Goal: Book appointment/travel/reservation

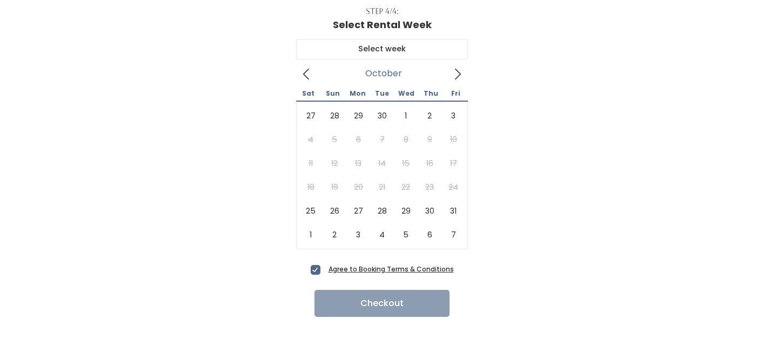
scroll to position [69, 0]
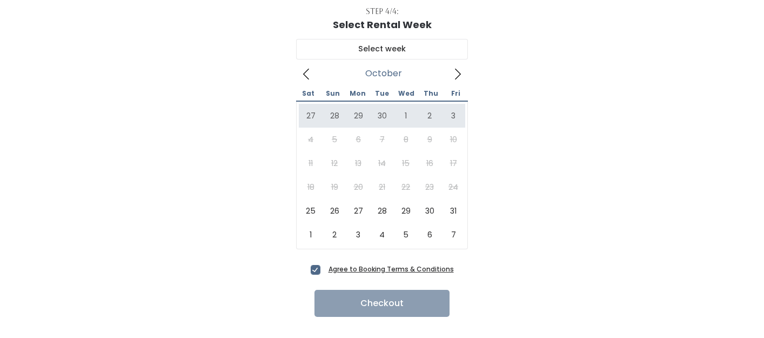
click at [308, 75] on icon at bounding box center [306, 74] width 12 height 12
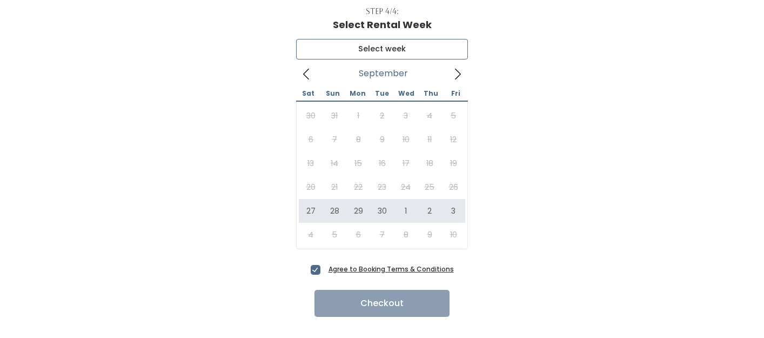
type input "[DATE] to [DATE]"
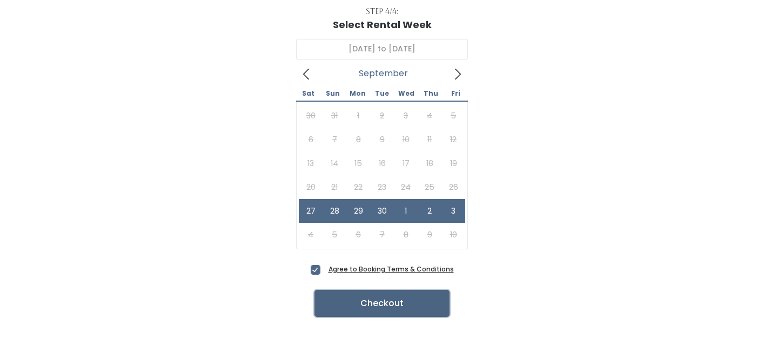
click at [361, 297] on button "Checkout" at bounding box center [382, 303] width 135 height 27
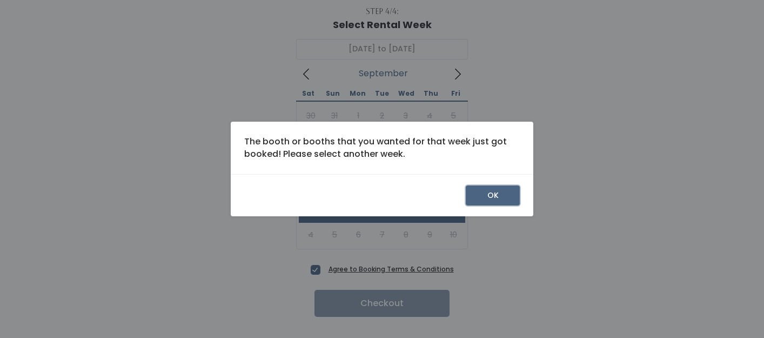
click at [492, 189] on button "OK" at bounding box center [493, 195] width 54 height 21
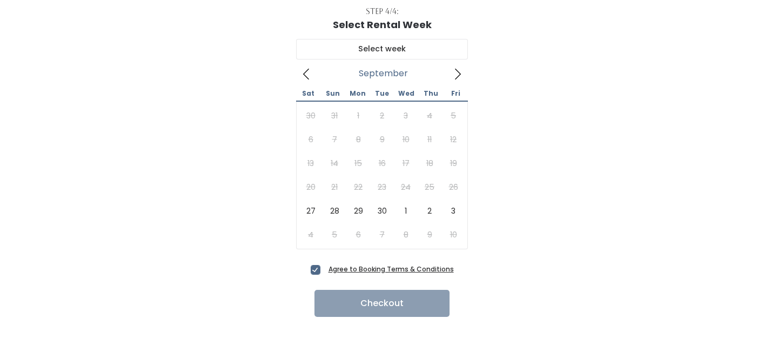
scroll to position [69, 0]
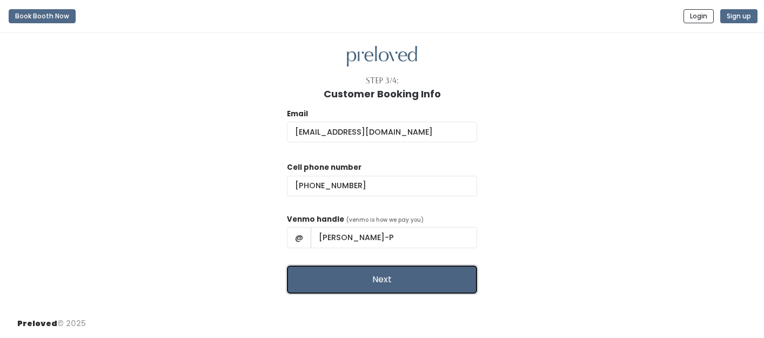
click at [402, 275] on button "Next" at bounding box center [382, 279] width 190 height 28
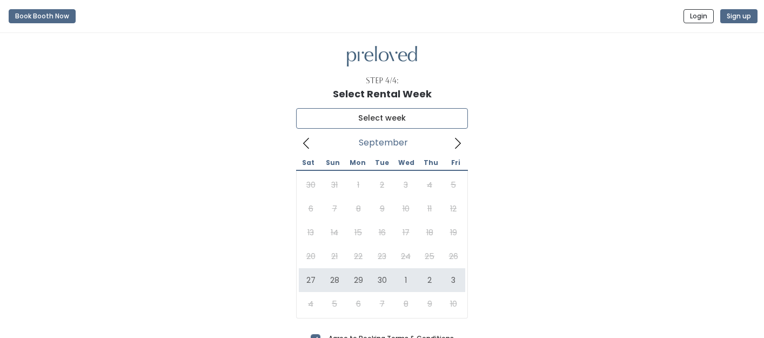
type input "[DATE] to [DATE]"
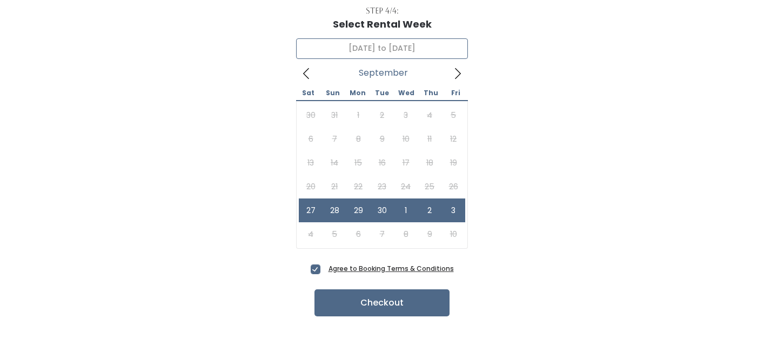
scroll to position [90, 0]
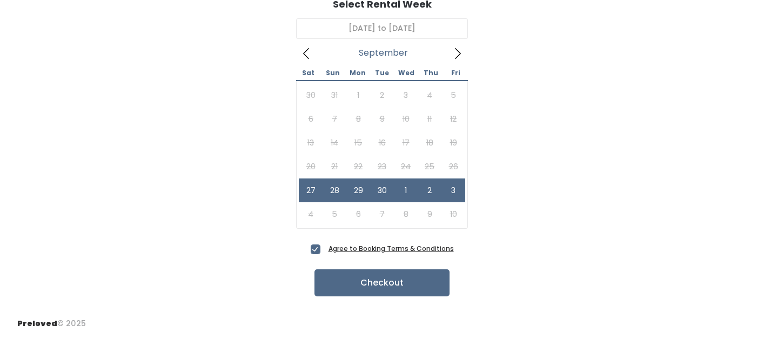
click at [324, 251] on span "Agree to Booking Terms & Conditions" at bounding box center [389, 248] width 130 height 11
click at [324, 250] on input "Agree to Booking Terms & Conditions" at bounding box center [327, 246] width 7 height 7
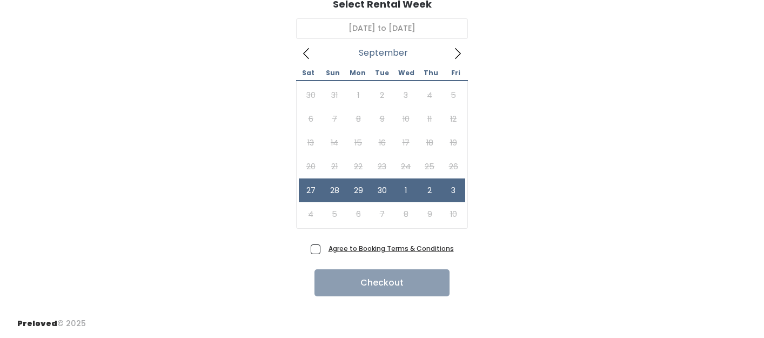
click at [324, 251] on span "Agree to Booking Terms & Conditions" at bounding box center [389, 248] width 130 height 11
click at [324, 250] on input "Agree to Booking Terms & Conditions" at bounding box center [327, 246] width 7 height 7
checkbox input "true"
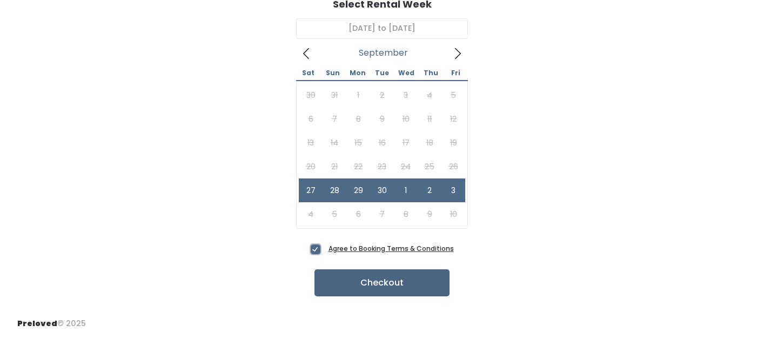
click at [315, 269] on button "Checkout" at bounding box center [382, 282] width 135 height 27
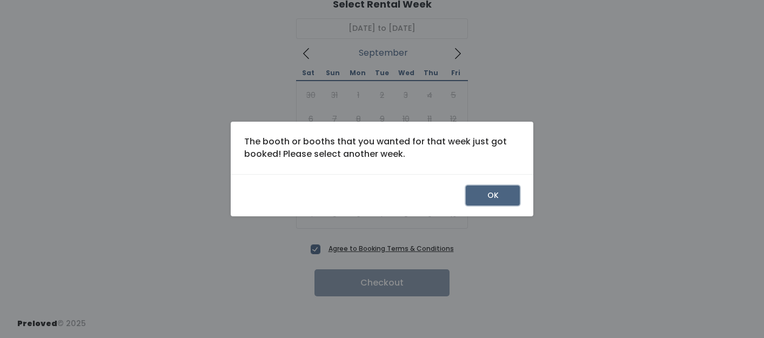
click at [494, 190] on button "OK" at bounding box center [493, 195] width 54 height 21
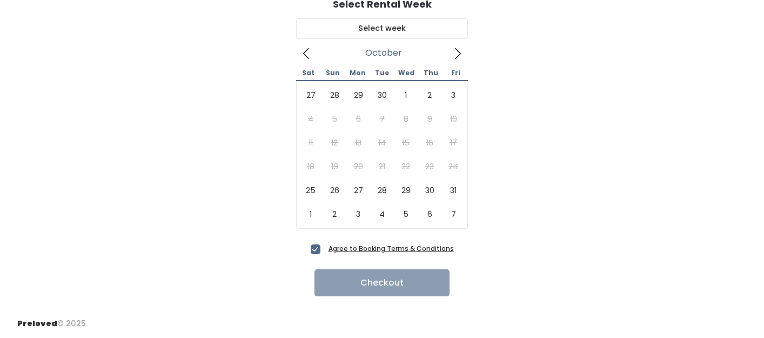
click at [459, 55] on icon at bounding box center [458, 53] width 6 height 11
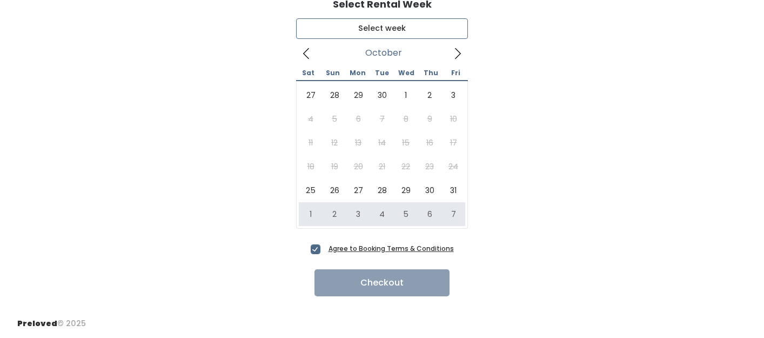
type input "November 1 to November 7"
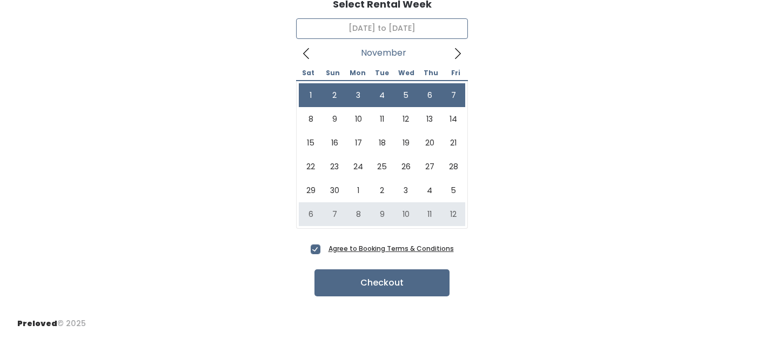
click at [306, 55] on icon at bounding box center [306, 54] width 12 height 12
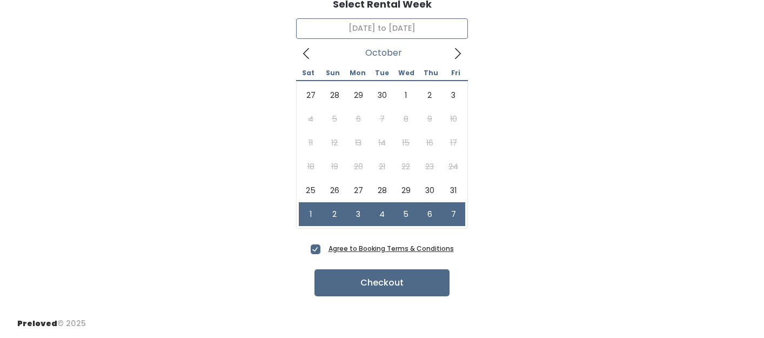
click at [306, 58] on icon at bounding box center [306, 54] width 12 height 12
